Goal: Task Accomplishment & Management: Manage account settings

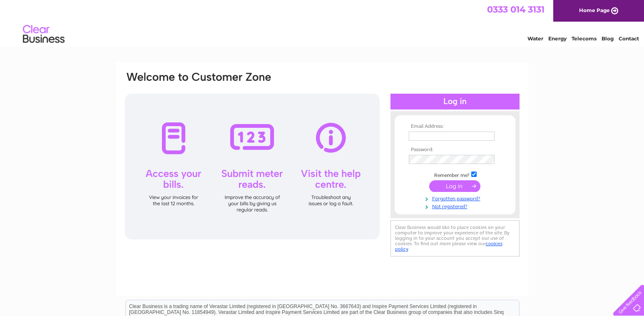
type input "laura@lothianheating.co.uk"
click at [448, 187] on input "submit" at bounding box center [454, 186] width 51 height 12
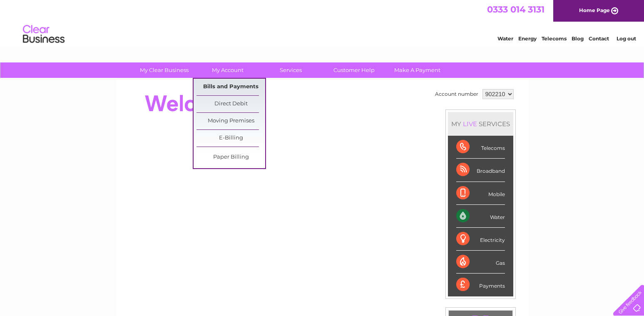
click at [237, 85] on link "Bills and Payments" at bounding box center [231, 87] width 69 height 17
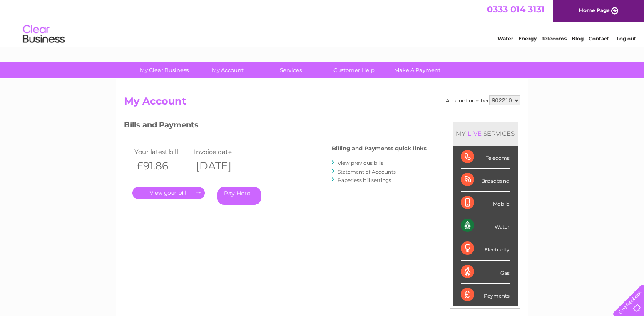
click at [162, 193] on link "." at bounding box center [168, 193] width 72 height 12
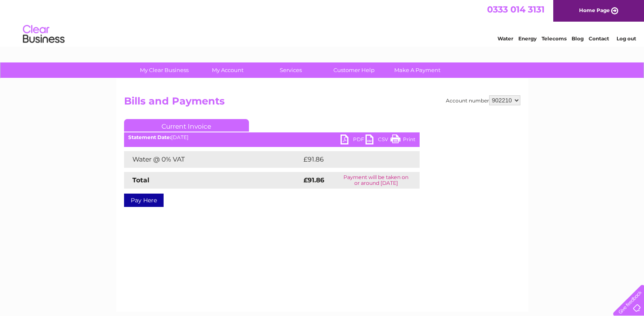
click at [347, 140] on link "PDF" at bounding box center [353, 140] width 25 height 12
click at [625, 38] on link "Log out" at bounding box center [627, 38] width 20 height 6
